Goal: Use online tool/utility

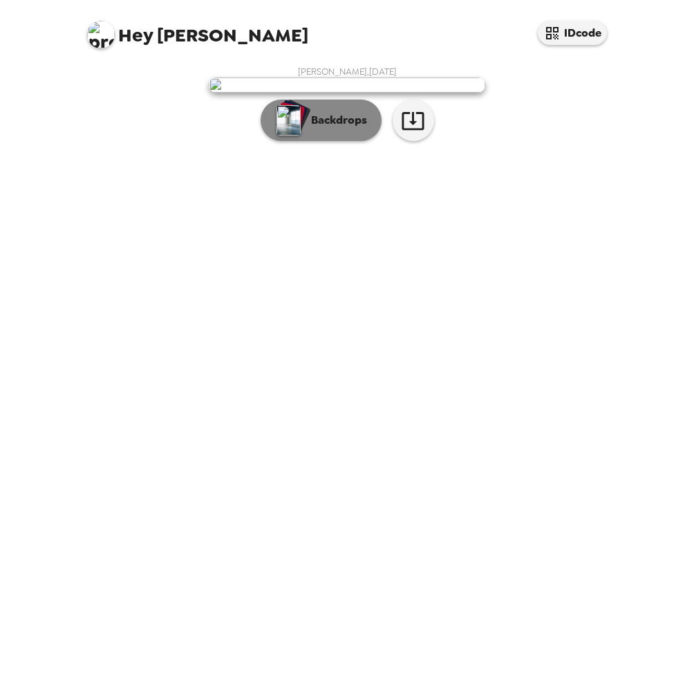
click at [350, 129] on p "Backdrops" at bounding box center [335, 120] width 63 height 17
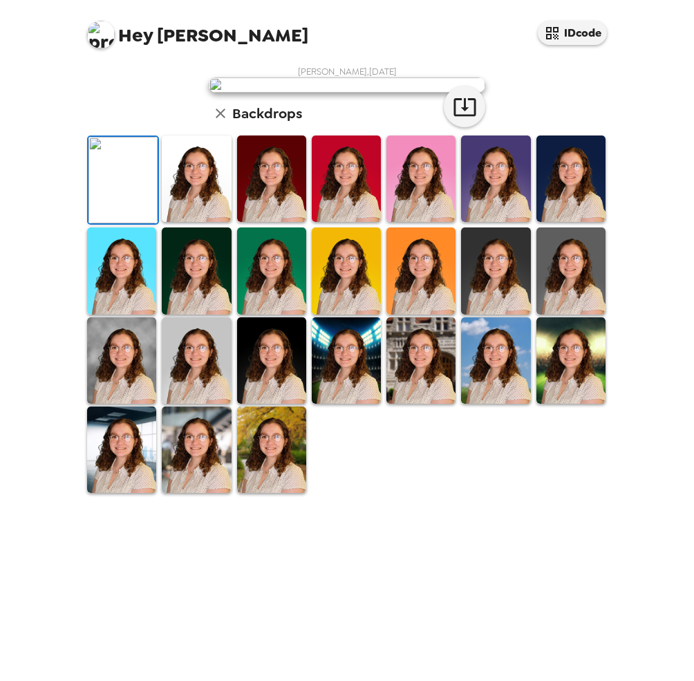
scroll to position [158, 0]
click at [200, 493] on img at bounding box center [196, 449] width 69 height 86
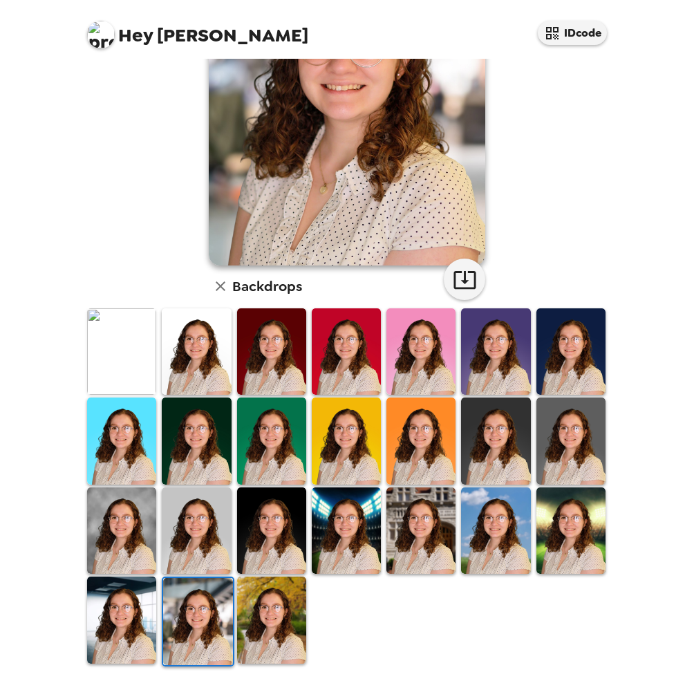
click at [275, 640] on img at bounding box center [271, 619] width 69 height 86
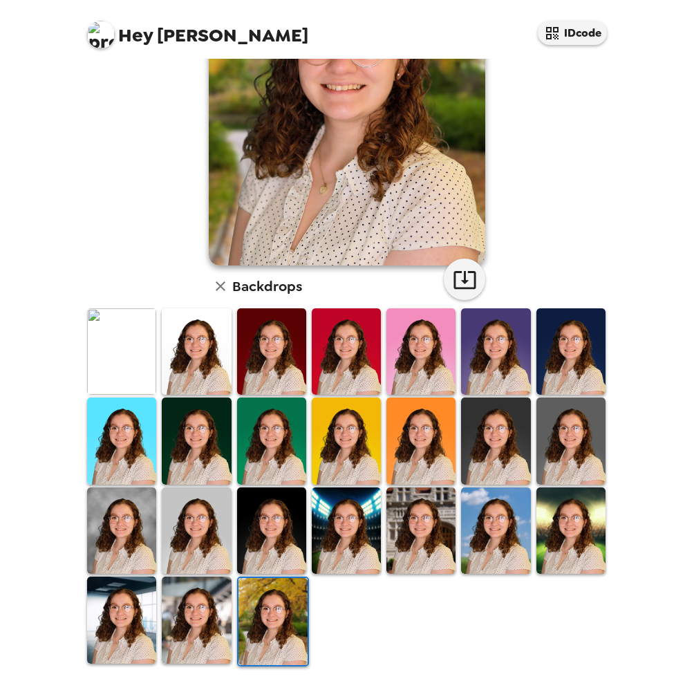
click at [560, 553] on img at bounding box center [570, 530] width 69 height 86
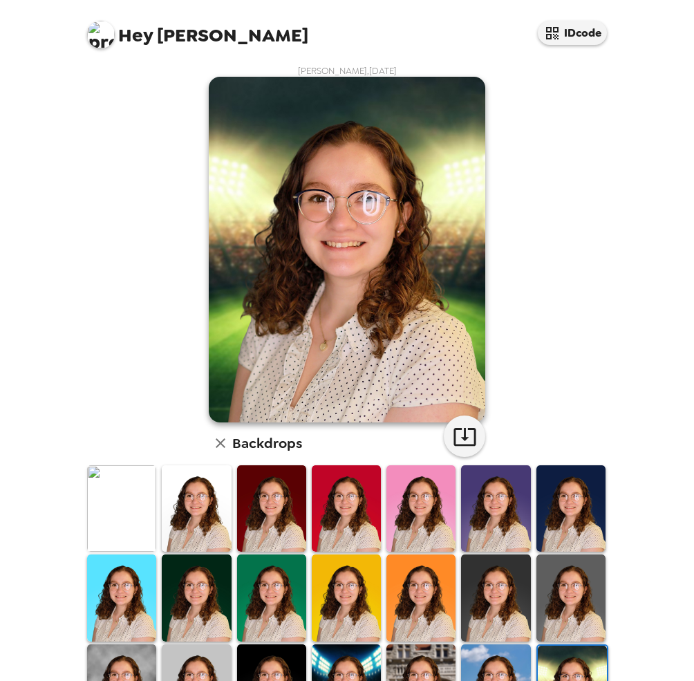
scroll to position [0, 0]
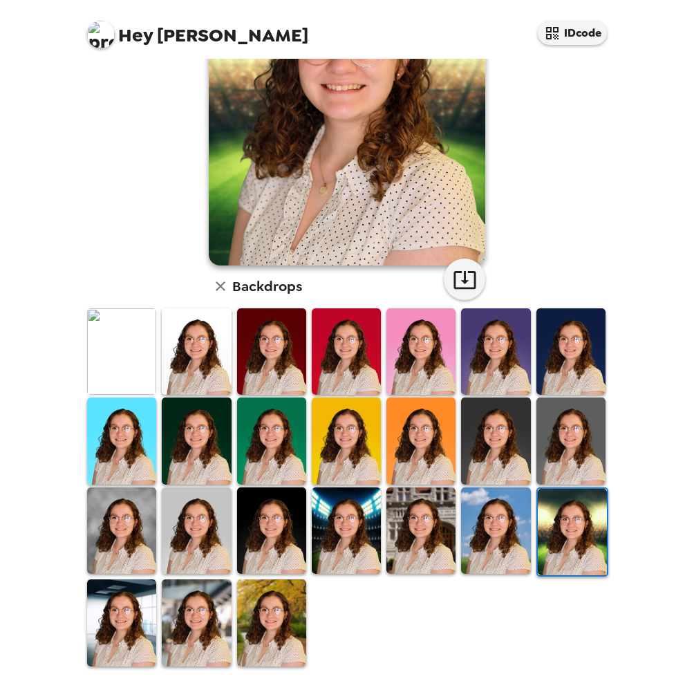
click at [190, 602] on img at bounding box center [196, 622] width 69 height 86
